Goal: Transaction & Acquisition: Purchase product/service

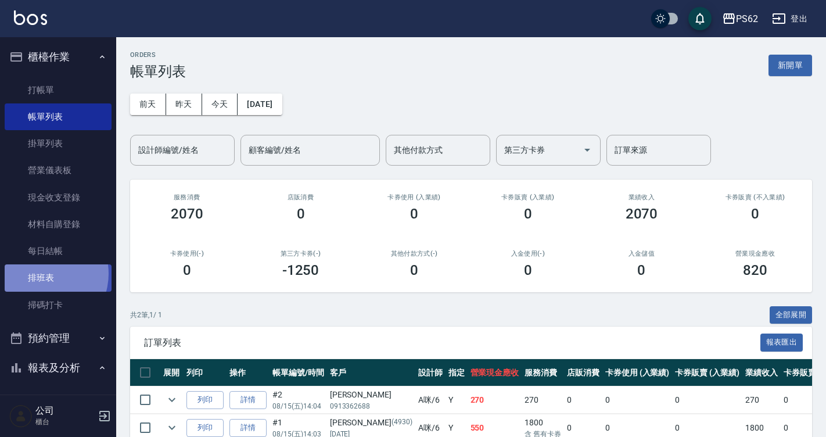
click at [40, 274] on link "排班表" at bounding box center [58, 277] width 107 height 27
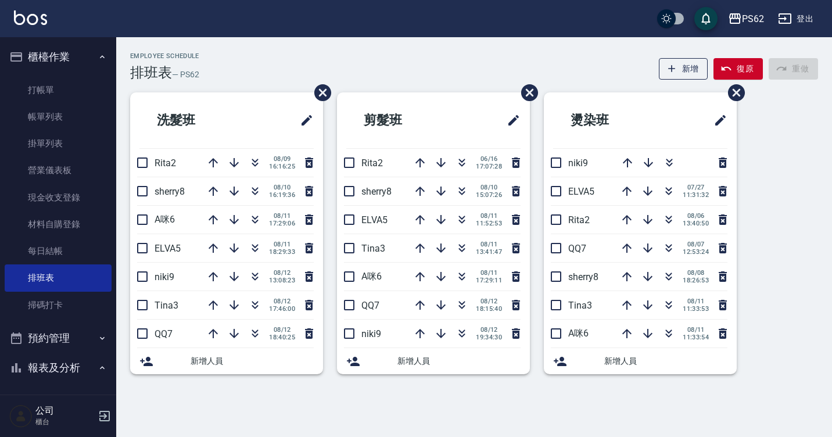
click at [49, 84] on link "打帳單" at bounding box center [58, 90] width 107 height 27
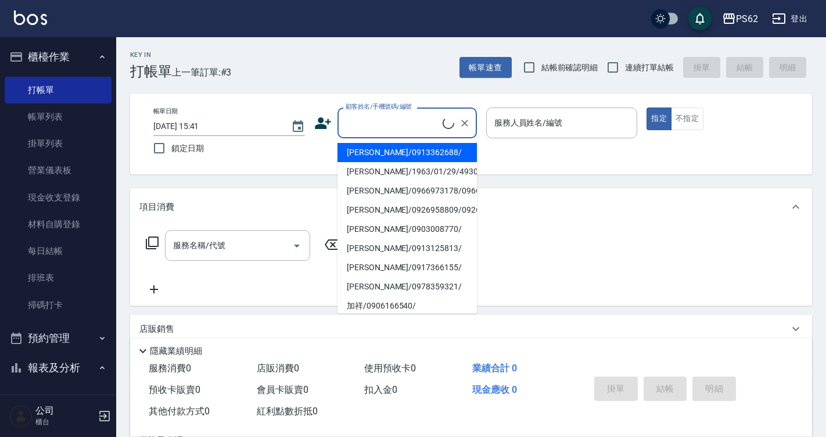
click at [386, 124] on input "顧客姓名/手機號碼/編號" at bounding box center [393, 123] width 100 height 20
click at [396, 192] on li "陳佳岑/0937200156/" at bounding box center [407, 190] width 139 height 19
type input "陳佳岑/0937200156/"
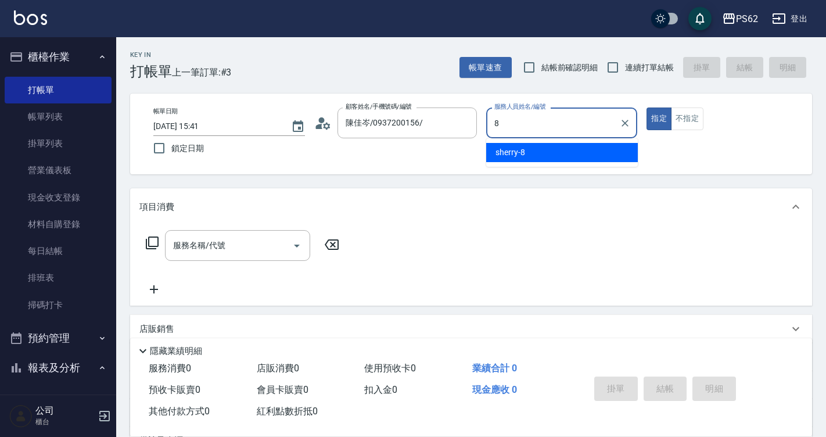
type input "sherry-8"
type button "true"
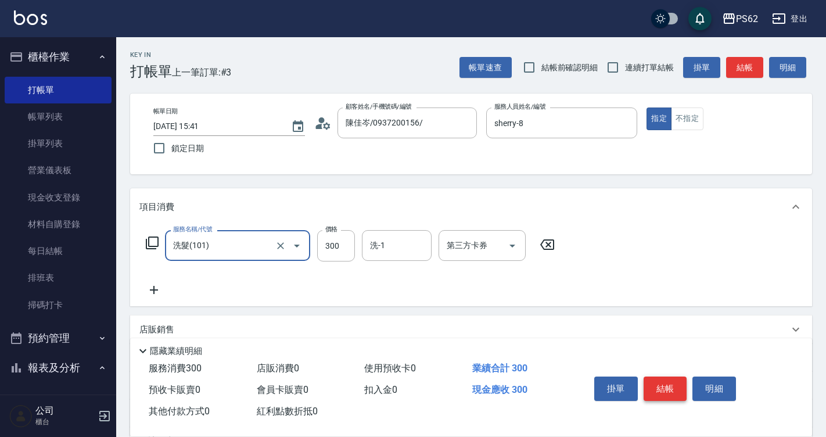
type input "洗髮(101)"
click at [677, 385] on button "結帳" at bounding box center [666, 388] width 44 height 24
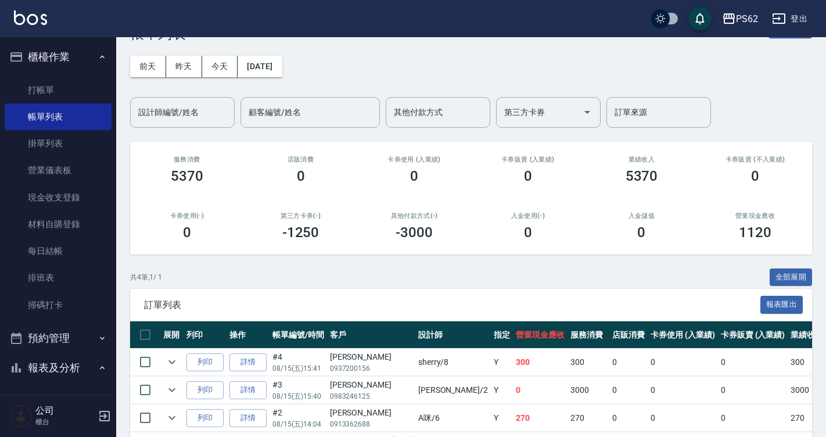
scroll to position [58, 0]
